Goal: Contribute content: Add original content to the website for others to see

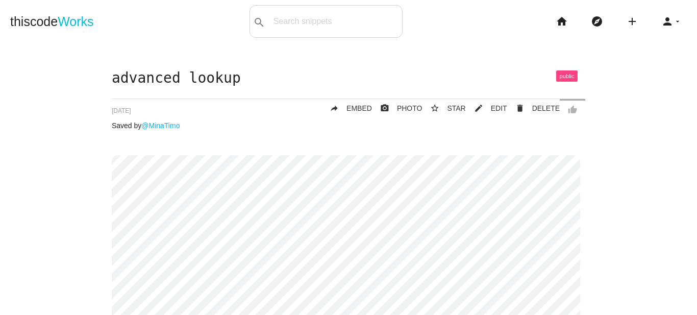
click at [49, 30] on link "thiscode Works" at bounding box center [52, 21] width 84 height 33
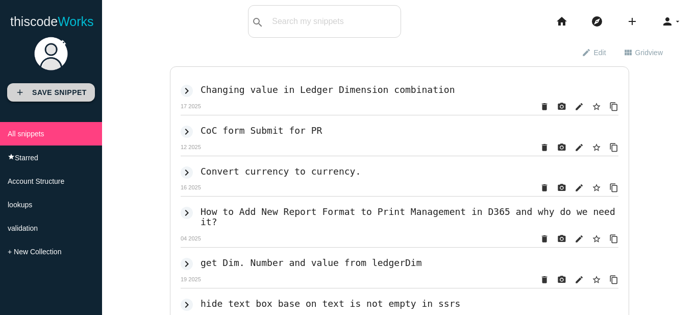
click at [47, 96] on b "Save Snippet" at bounding box center [59, 92] width 55 height 8
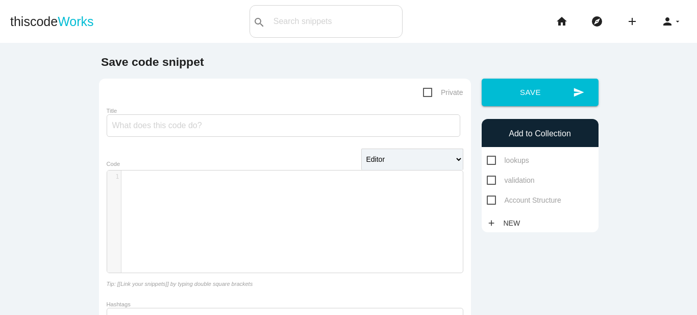
click at [163, 202] on div "​ x 1 ​" at bounding box center [292, 228] width 371 height 117
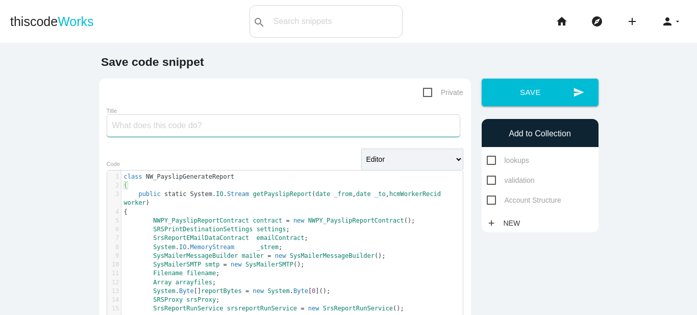
click at [148, 132] on input "Title" at bounding box center [284, 125] width 354 height 22
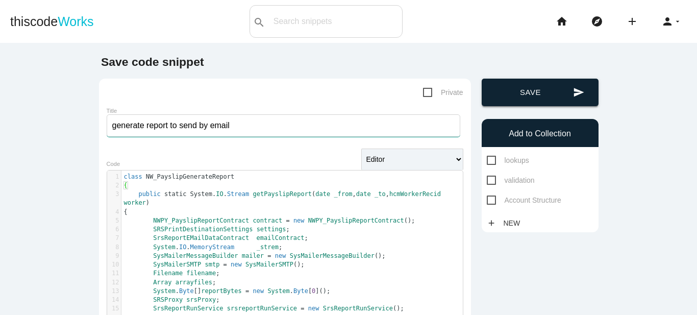
type input "generate report to send by email"
click at [511, 98] on button "send Save" at bounding box center [540, 93] width 117 height 28
